Goal: Consume media (video, audio)

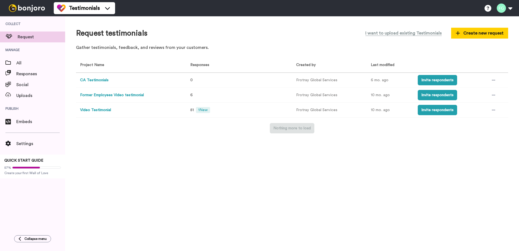
click at [141, 108] on td "Video Testimonial" at bounding box center [130, 110] width 108 height 15
click at [104, 112] on button "Video Testimonial" at bounding box center [95, 110] width 31 height 6
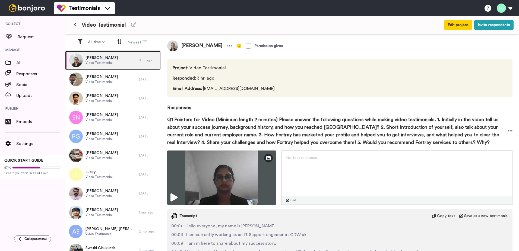
click at [113, 59] on div "[PERSON_NAME] Video Testimonial" at bounding box center [102, 60] width 74 height 19
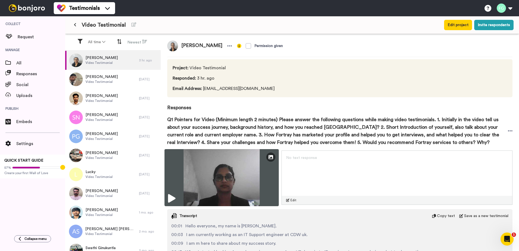
click at [234, 178] on img at bounding box center [221, 177] width 114 height 57
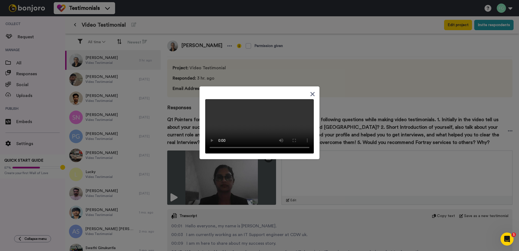
click at [256, 139] on video at bounding box center [259, 126] width 109 height 54
click at [45, 204] on div at bounding box center [259, 125] width 519 height 251
